Goal: Task Accomplishment & Management: Manage account settings

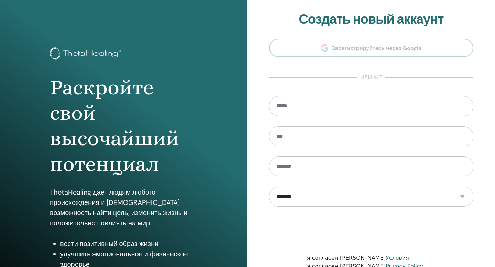
scroll to position [62, 0]
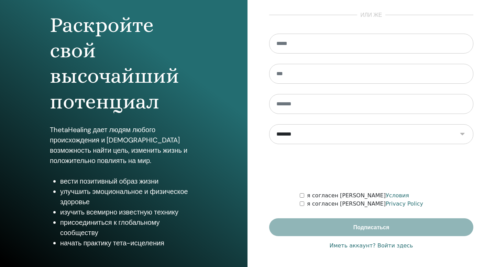
type input "**********"
click at [360, 244] on link "Иметь аккаунт? Войти здесь" at bounding box center [370, 246] width 83 height 8
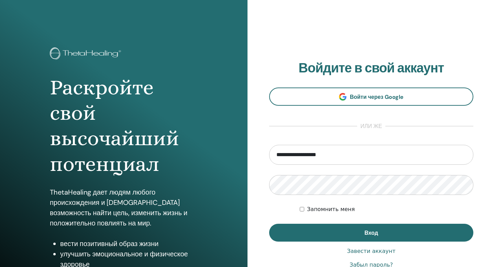
click at [360, 242] on div "**********" at bounding box center [371, 164] width 204 height 209
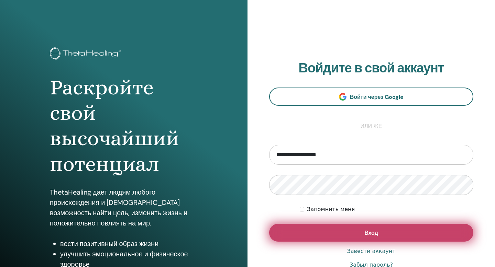
click at [360, 236] on button "Вход" at bounding box center [371, 233] width 204 height 18
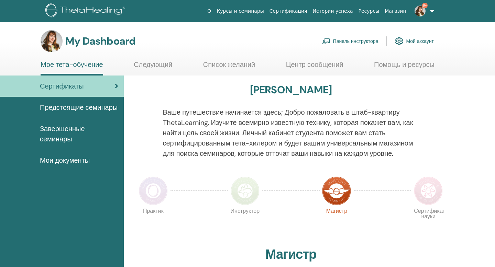
click at [354, 39] on link "Панель инструктора" at bounding box center [350, 41] width 56 height 15
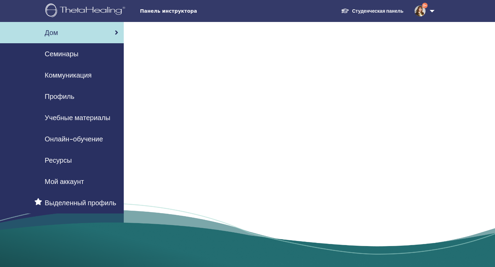
click at [99, 57] on div "Семинары" at bounding box center [61, 54] width 113 height 10
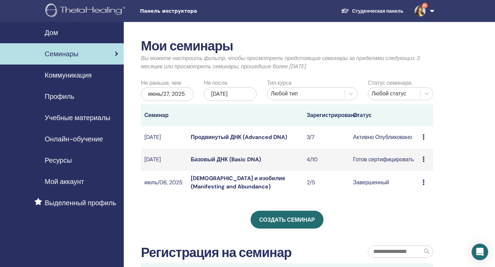
click at [422, 137] on icon at bounding box center [423, 136] width 2 height 5
click at [367, 129] on td "Активно Опубликовано" at bounding box center [383, 137] width 69 height 22
click at [270, 137] on link "Продвинутый ДНК (Advanced DNA)" at bounding box center [239, 137] width 96 height 7
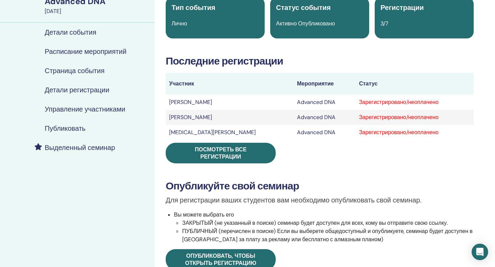
scroll to position [41, 0]
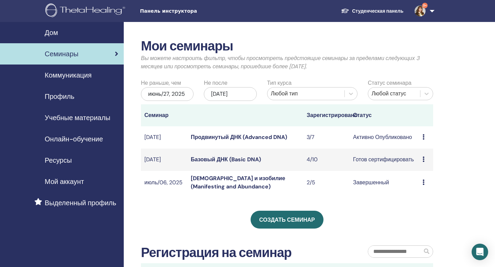
click at [424, 136] on div "Предварительный просмотр Редактировать Участники Отмена" at bounding box center [425, 137] width 7 height 8
click at [427, 162] on link "Участники" at bounding box center [422, 162] width 26 height 7
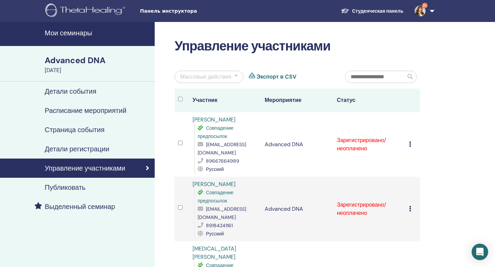
click at [410, 141] on icon at bounding box center [410, 143] width 2 height 5
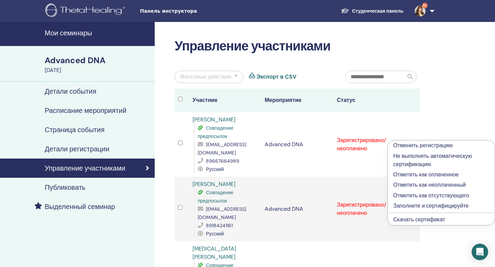
click at [413, 176] on p "Отметить как оплаченное" at bounding box center [441, 175] width 96 height 8
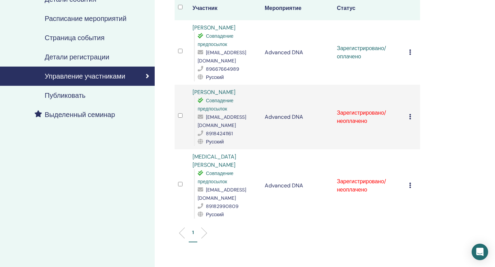
scroll to position [92, 0]
click at [408, 106] on td "Отменить регистрацию Не выполнять автоматическую сертификацию Отметить как опла…" at bounding box center [412, 116] width 14 height 65
click at [410, 114] on icon at bounding box center [410, 116] width 2 height 5
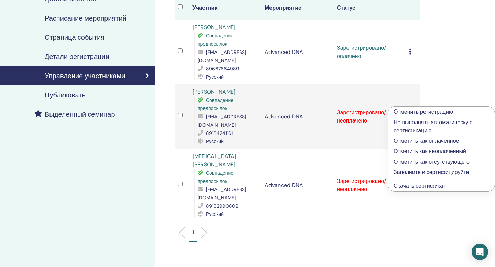
click at [408, 140] on p "Отметить как оплаченное" at bounding box center [440, 141] width 95 height 8
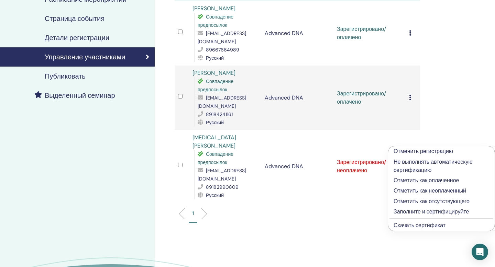
scroll to position [120, 0]
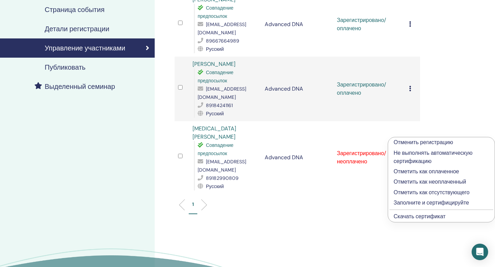
click at [424, 171] on p "Отметить как оплаченное" at bounding box center [440, 172] width 95 height 8
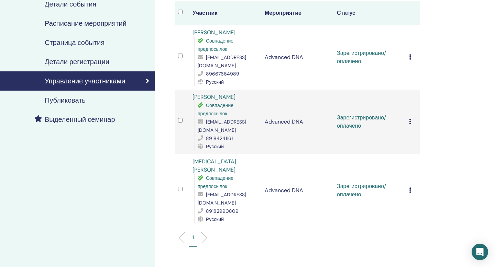
scroll to position [32, 0]
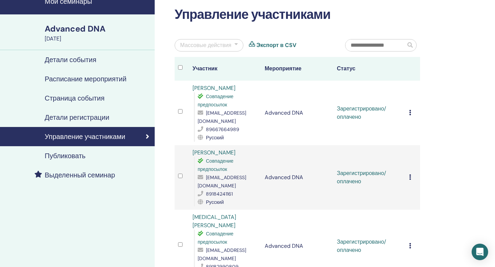
click at [235, 89] on link "[PERSON_NAME]" at bounding box center [213, 87] width 43 height 7
click at [409, 110] on icon at bounding box center [410, 112] width 2 height 5
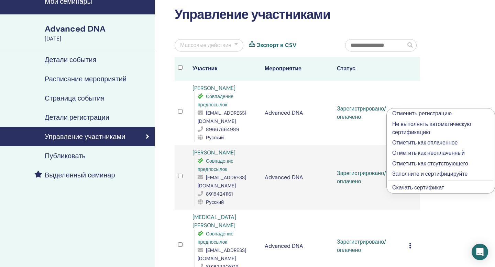
click at [409, 108] on div "Отменить регистрацию Не выполнять автоматическую сертификацию Отметить как опла…" at bounding box center [440, 151] width 109 height 86
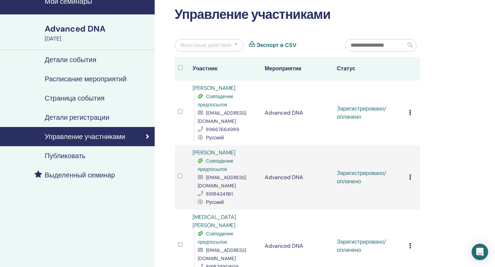
click at [240, 45] on div "Массовые действия" at bounding box center [208, 45] width 69 height 12
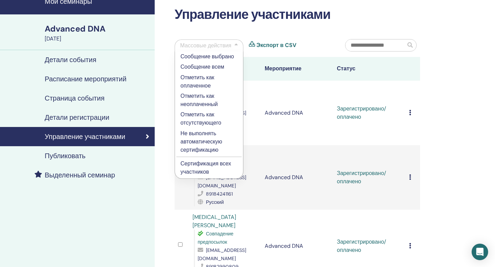
click at [221, 163] on p "Сертификация всех участников" at bounding box center [208, 168] width 57 height 16
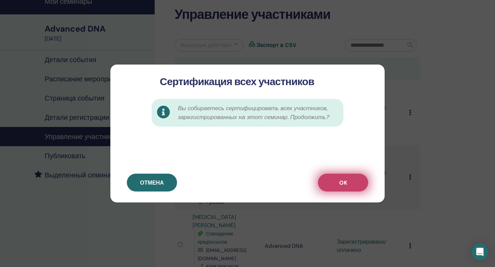
click at [338, 189] on button "OK" at bounding box center [343, 183] width 50 height 18
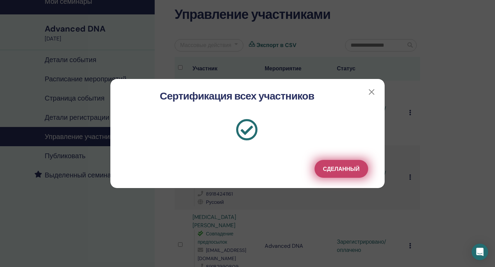
click at [346, 172] on span "Сделанный" at bounding box center [341, 169] width 36 height 7
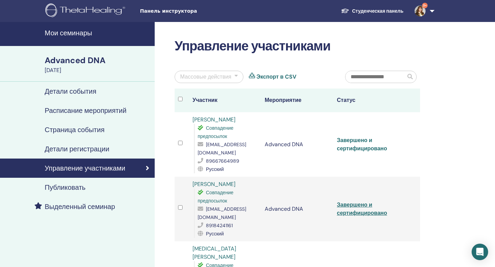
click at [367, 139] on link "Завершено и сертифицировано" at bounding box center [362, 144] width 50 height 15
click at [363, 201] on link "Завершено и сертифицировано" at bounding box center [362, 208] width 50 height 15
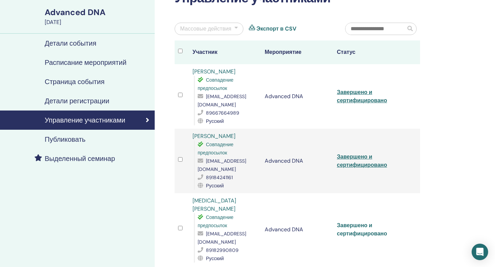
scroll to position [49, 0]
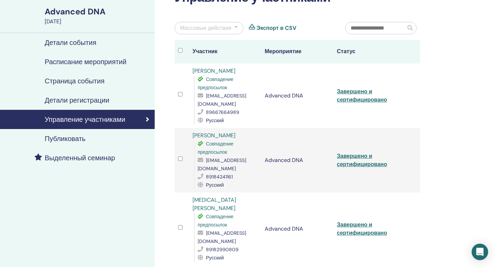
click at [440, 31] on div "Управление участниками Массовые действия Экспорт в CSV Участник Мероприятие Ста…" at bounding box center [320, 181] width 330 height 416
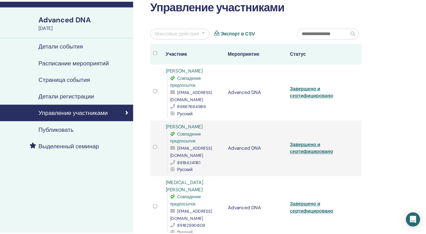
scroll to position [41, 0]
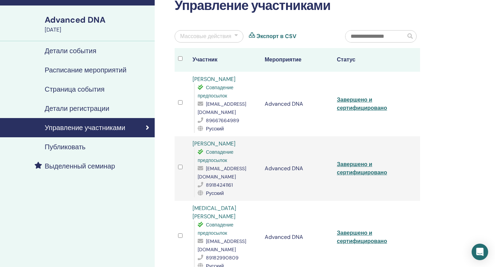
click at [446, 56] on div "Управление участниками Массовые действия Экспорт в CSV Участник Мероприятие Ста…" at bounding box center [320, 189] width 330 height 416
click at [427, 2] on div "Управление участниками Массовые действия Экспорт в CSV Участник Мероприятие Ста…" at bounding box center [320, 189] width 330 height 416
click at [227, 26] on div "Управление участниками Массовые действия Экспорт в CSV Участник Мероприятие Ста…" at bounding box center [296, 149] width 253 height 303
click at [440, 31] on div "Управление участниками Массовые действия Экспорт в CSV Участник Мероприятие Ста…" at bounding box center [320, 189] width 330 height 416
